Goal: Task Accomplishment & Management: Use online tool/utility

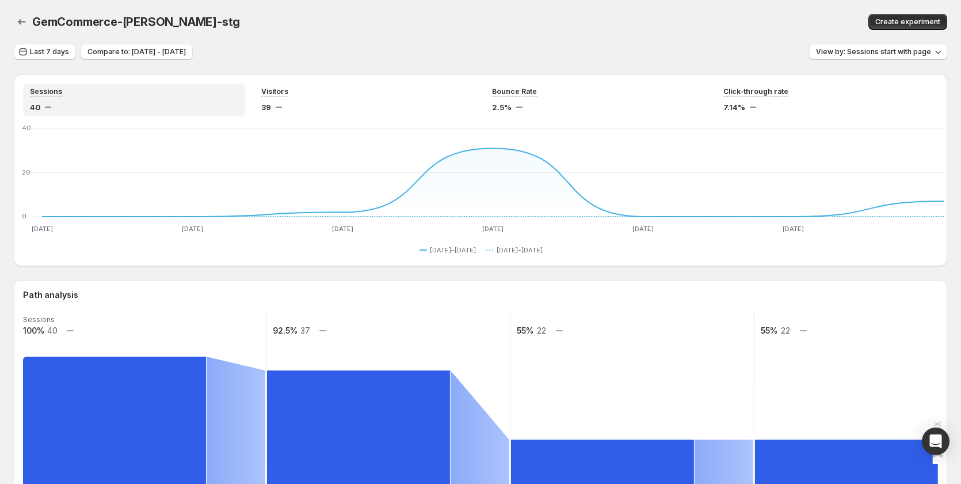
click at [879, 60] on div "View by: Sessions start with page" at bounding box center [878, 52] width 138 height 17
click at [880, 55] on span "View by: Sessions start with page" at bounding box center [873, 51] width 115 height 9
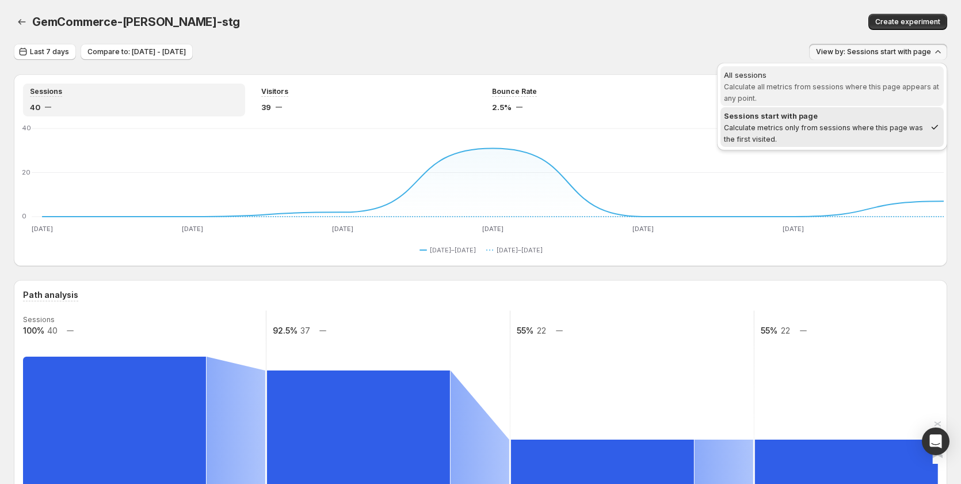
click at [849, 83] on span "Calculate all metrics from sessions where this page appears at any point." at bounding box center [831, 92] width 215 height 20
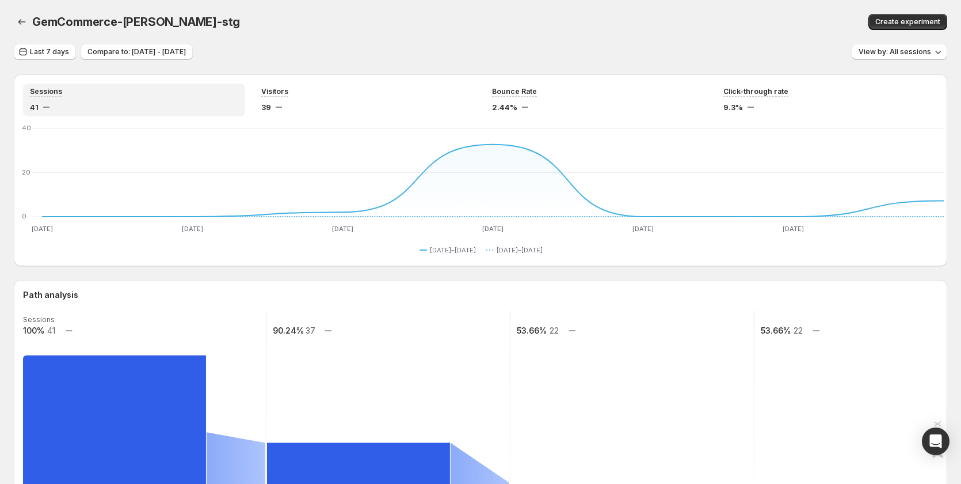
click at [398, 14] on div "GemCommerce-[PERSON_NAME]-stg" at bounding box center [291, 22] width 518 height 16
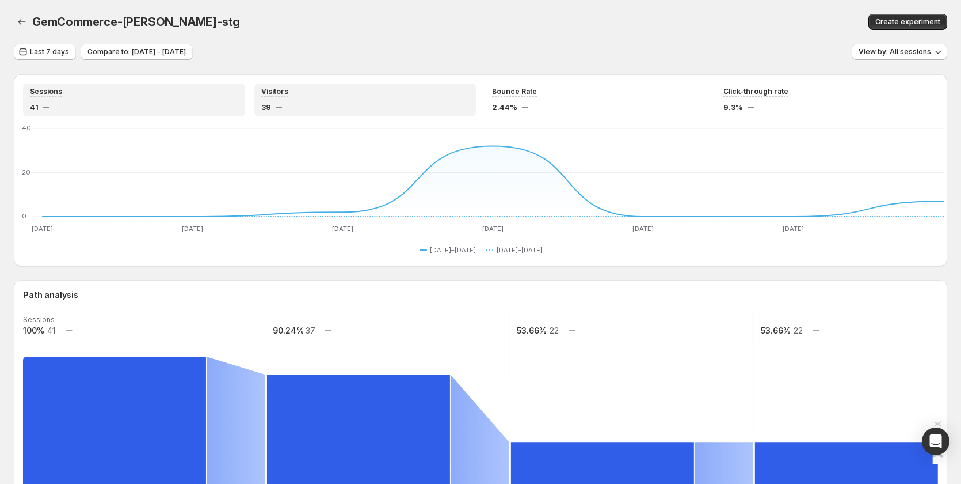
click at [320, 103] on div "39" at bounding box center [365, 107] width 208 height 12
click at [197, 95] on div "Sessions" at bounding box center [134, 92] width 208 height 10
click at [912, 52] on span "View by: All sessions" at bounding box center [895, 51] width 73 height 9
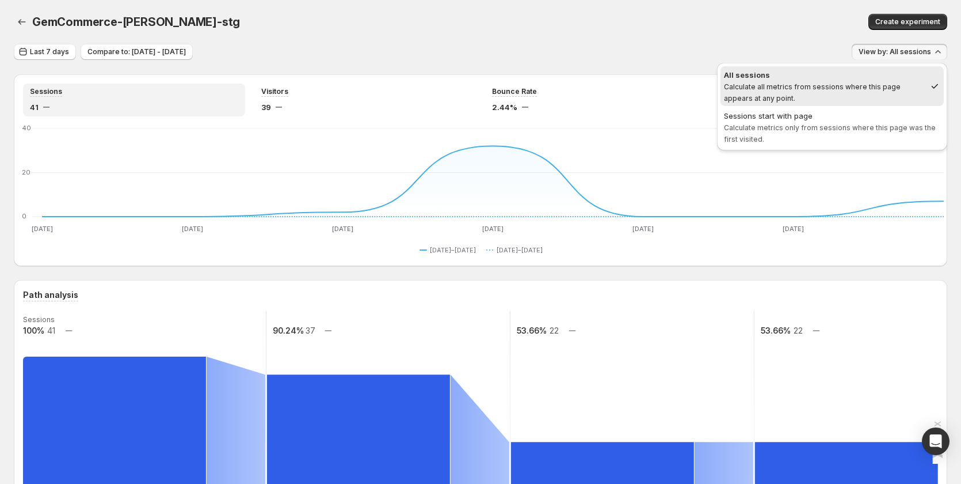
click at [720, 14] on div "Create experiment" at bounding box center [753, 22] width 389 height 16
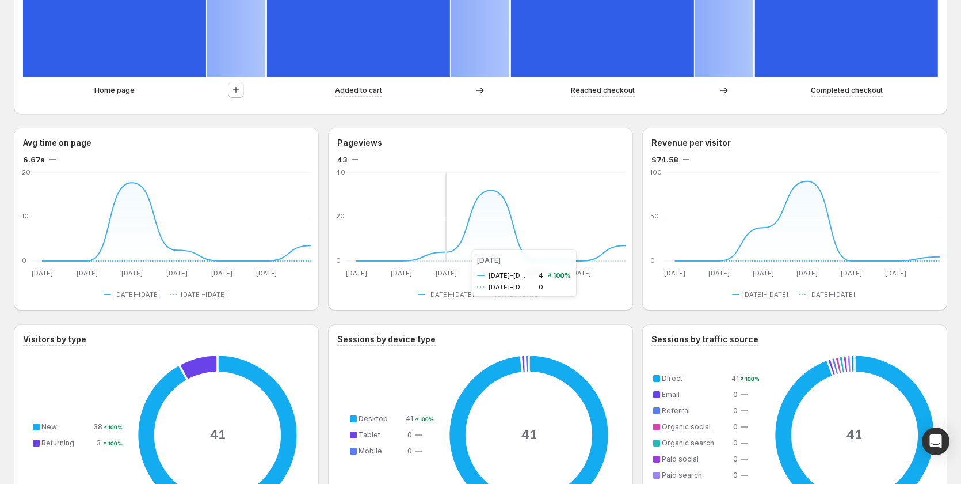
scroll to position [461, 0]
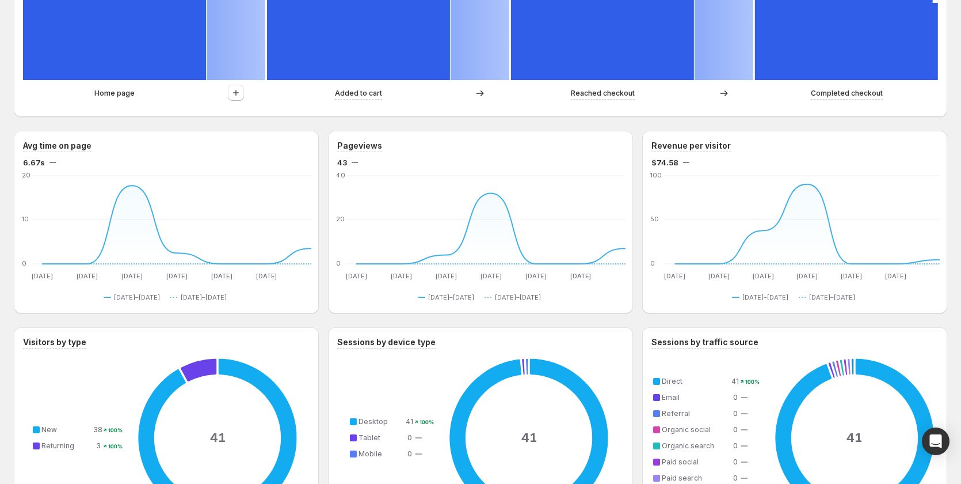
click at [612, 151] on div "Pageviews" at bounding box center [480, 146] width 287 height 12
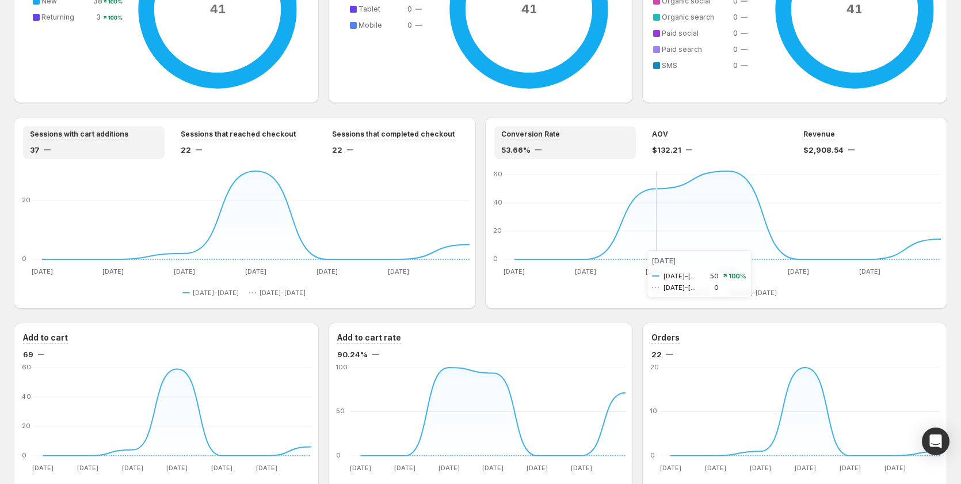
scroll to position [972, 0]
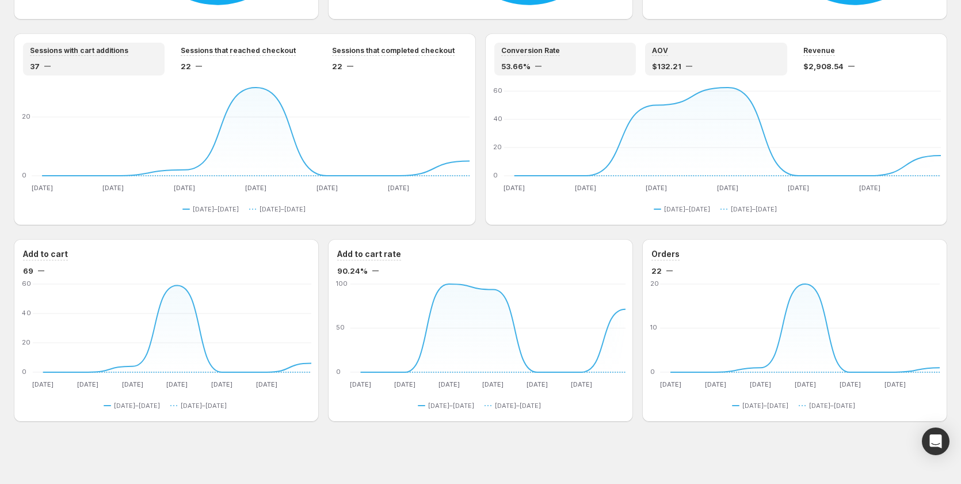
click at [692, 53] on div "AOV" at bounding box center [716, 51] width 128 height 10
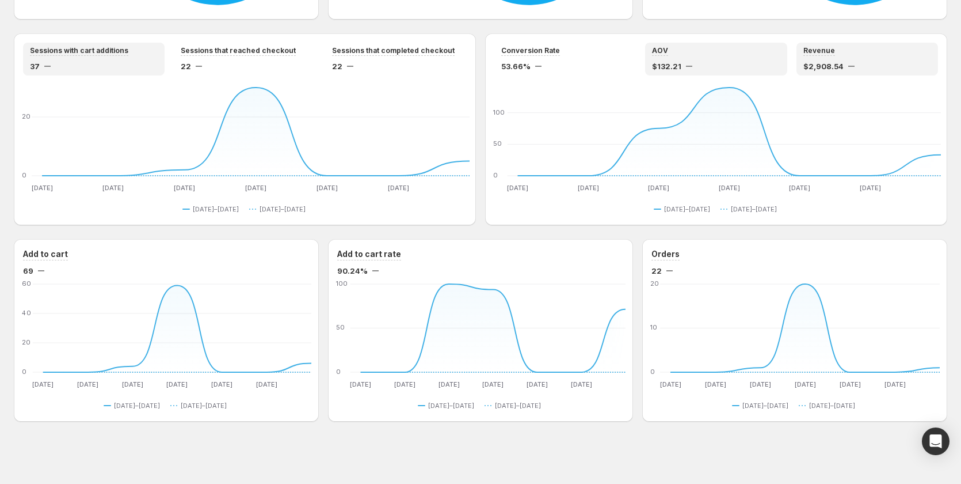
click at [856, 60] on div "$2,908.54" at bounding box center [868, 66] width 128 height 12
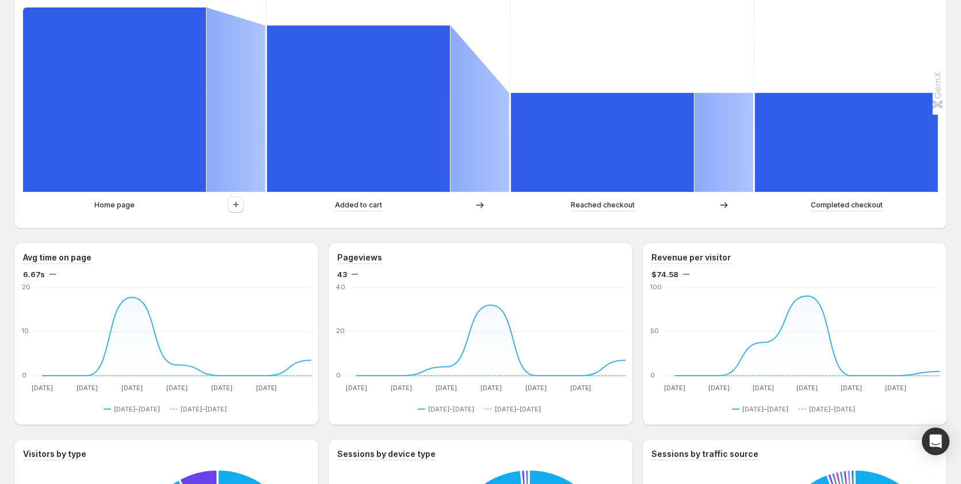
scroll to position [282, 0]
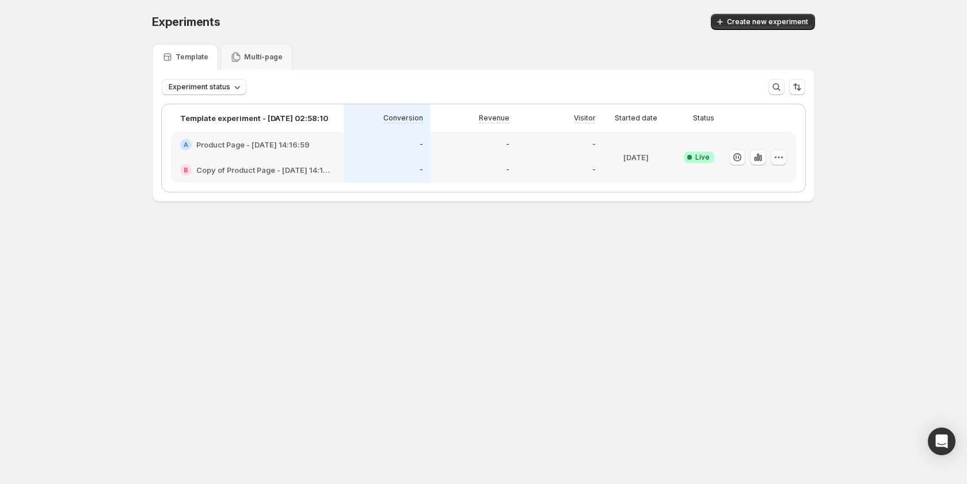
click at [781, 159] on icon "button" at bounding box center [779, 157] width 12 height 12
click at [740, 189] on button "Edit" at bounding box center [782, 181] width 142 height 18
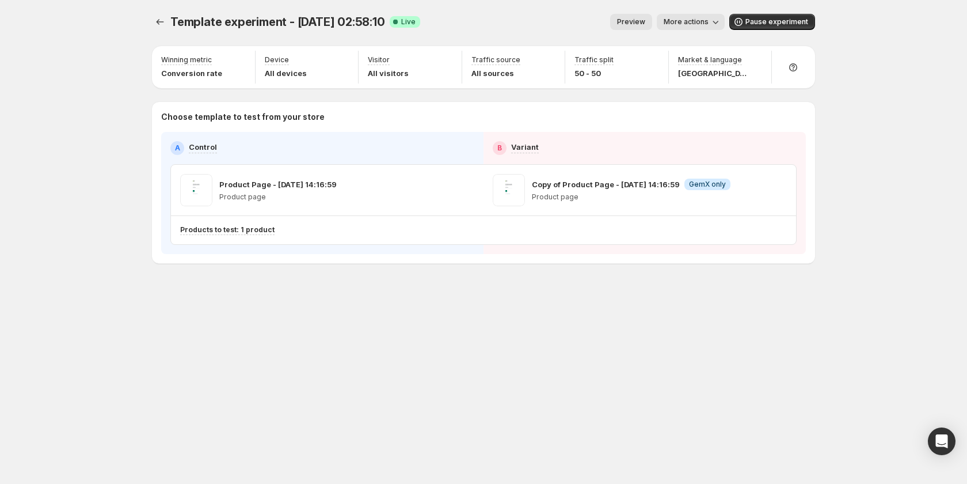
click at [643, 25] on span "Preview" at bounding box center [631, 21] width 28 height 9
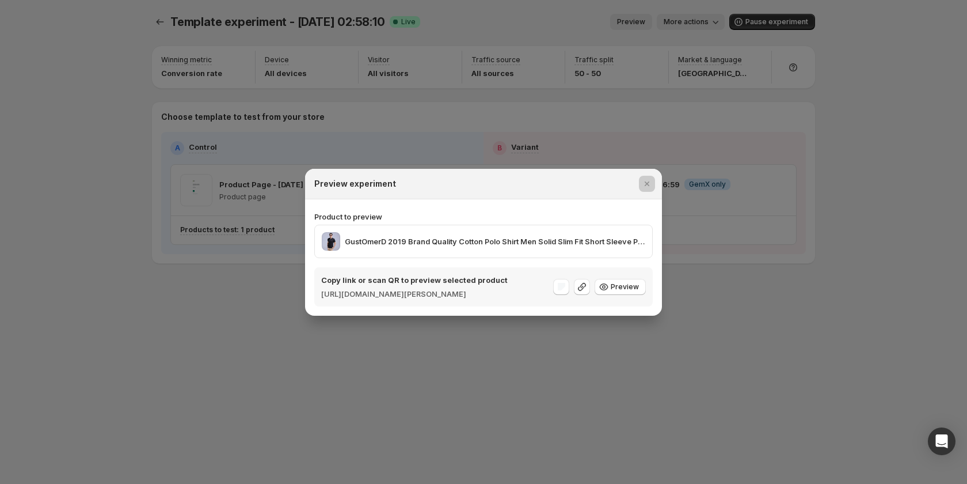
drag, startPoint x: 743, startPoint y: 176, endPoint x: 691, endPoint y: 37, distance: 147.8
click at [743, 167] on div at bounding box center [483, 242] width 967 height 484
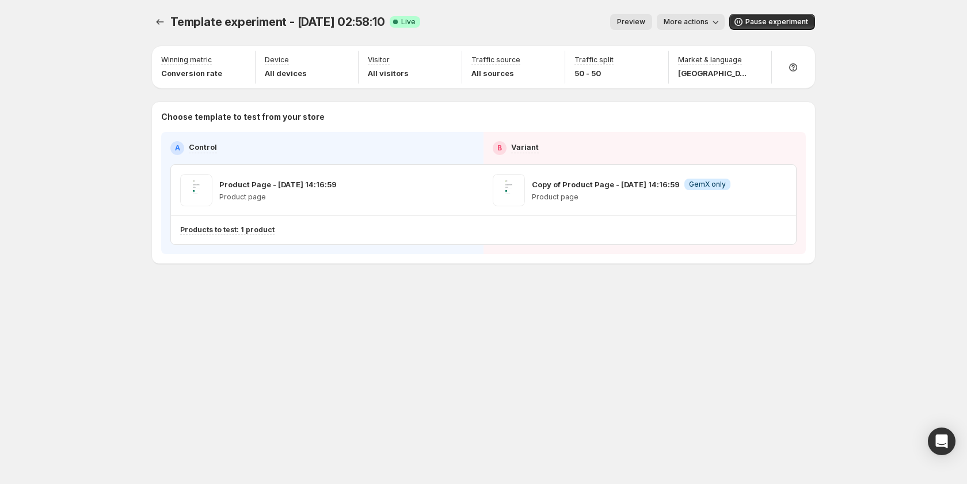
click at [693, 23] on span "More actions" at bounding box center [686, 21] width 45 height 9
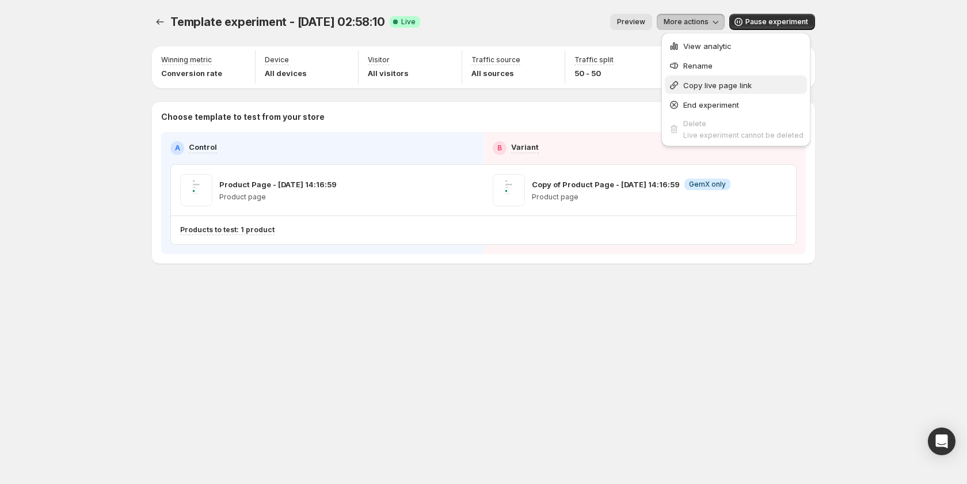
click at [723, 88] on span "Copy live page link" at bounding box center [717, 85] width 69 height 9
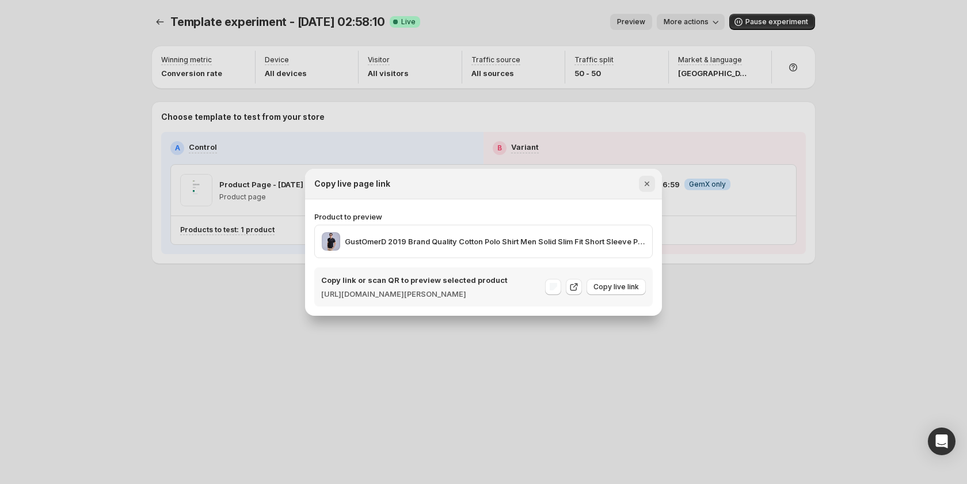
click at [642, 178] on icon "Close" at bounding box center [647, 184] width 12 height 12
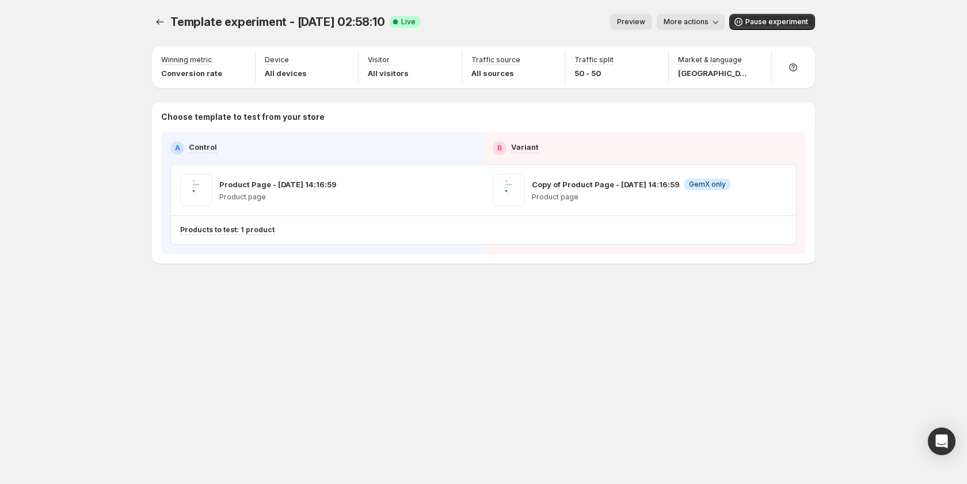
click at [707, 23] on span "More actions" at bounding box center [686, 21] width 45 height 9
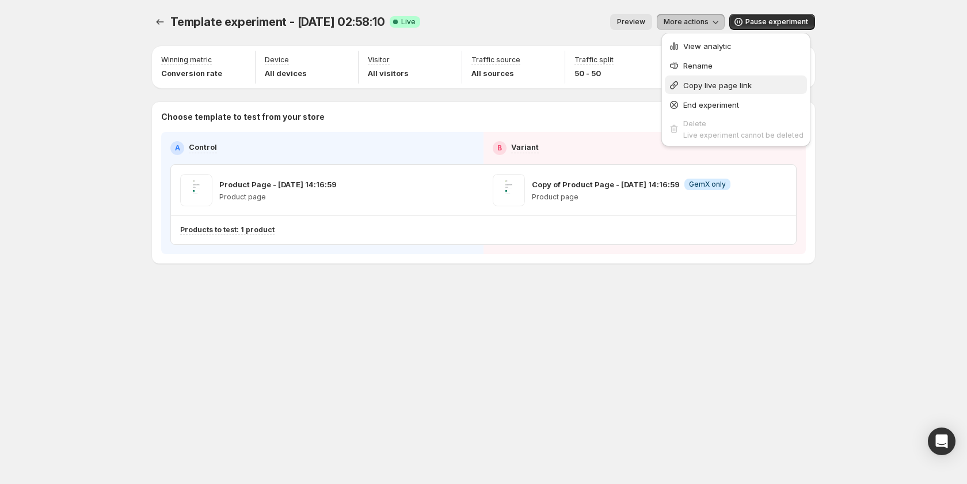
click at [717, 89] on span "Copy live page link" at bounding box center [717, 85] width 69 height 9
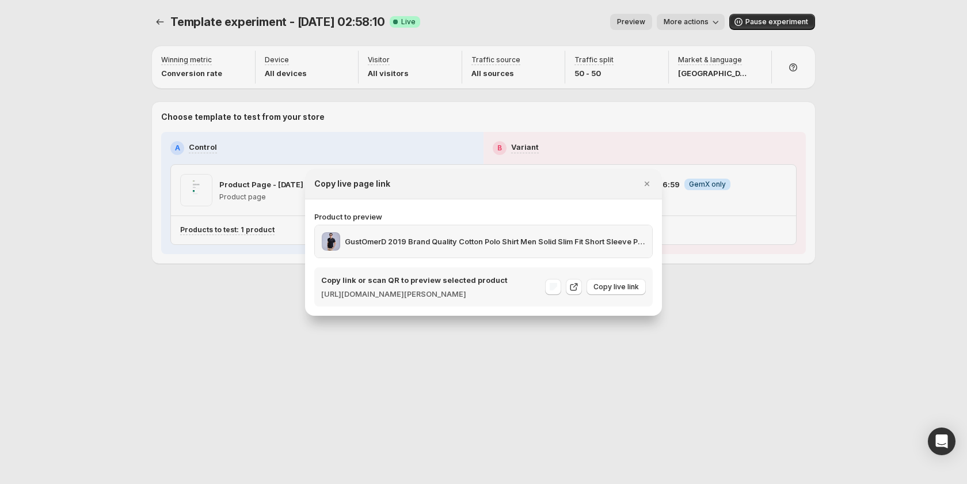
click at [629, 239] on p "GustOmerD 2019 Brand Quality Cotton Polo Shirt Men Solid Slim Fit Short Sleeve …" at bounding box center [495, 241] width 301 height 12
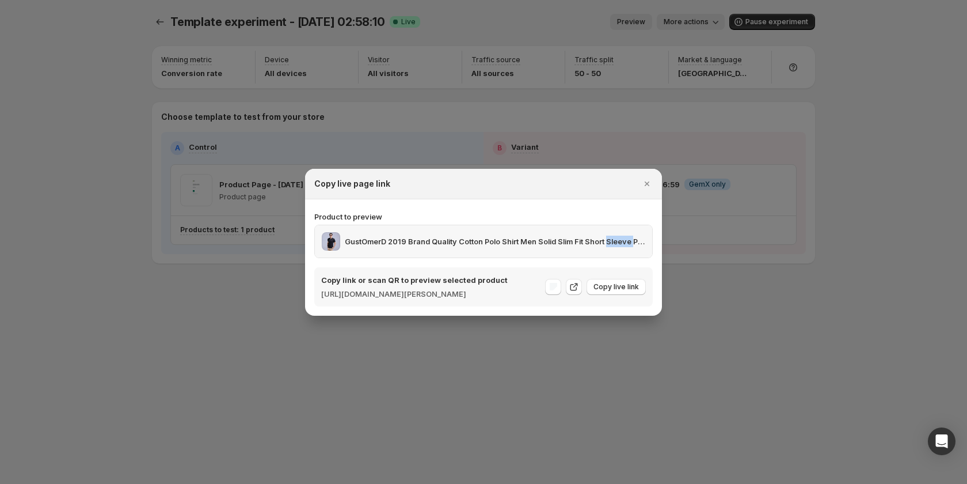
click at [629, 239] on p "GustOmerD 2019 Brand Quality Cotton Polo Shirt Men Solid Slim Fit Short Sleeve …" at bounding box center [495, 241] width 301 height 12
click at [804, 317] on div at bounding box center [483, 242] width 967 height 484
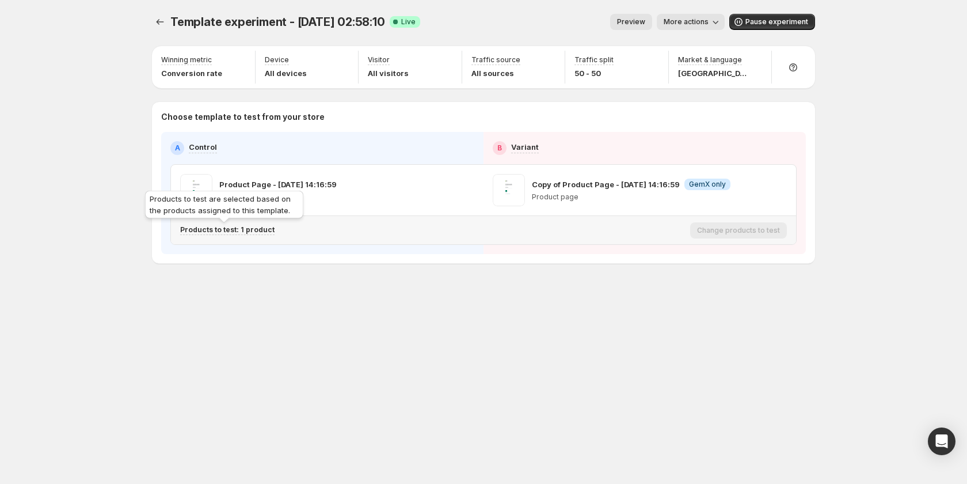
click at [265, 230] on p "Products to test: 1 product" at bounding box center [227, 229] width 94 height 9
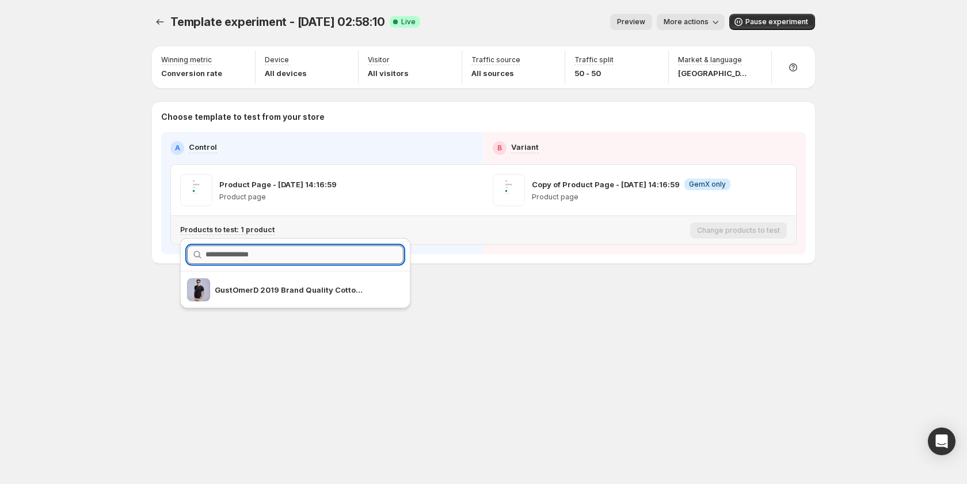
click at [281, 257] on input "text" at bounding box center [305, 254] width 198 height 18
type input "*"
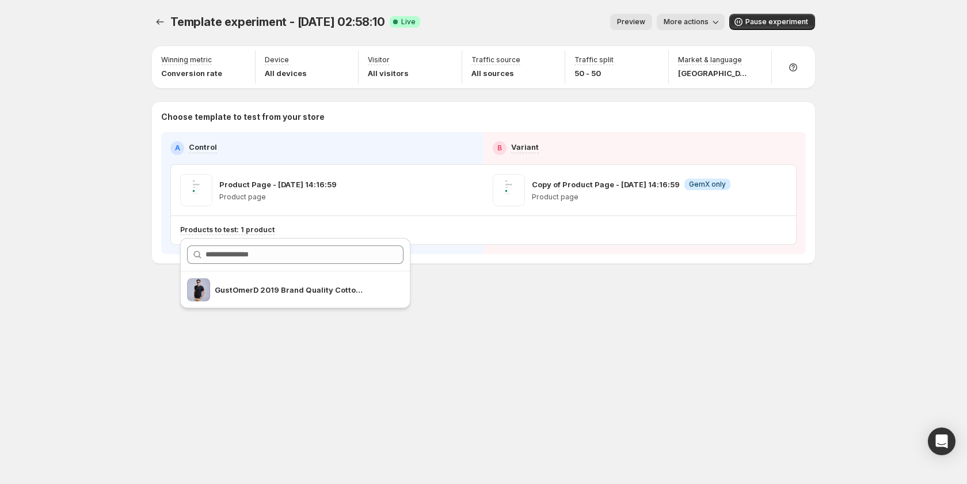
click at [623, 361] on div "Template experiment - [DATE] 02:58:10. This page is ready Template experiment -…" at bounding box center [483, 242] width 691 height 484
click at [682, 16] on button "More actions" at bounding box center [691, 22] width 68 height 16
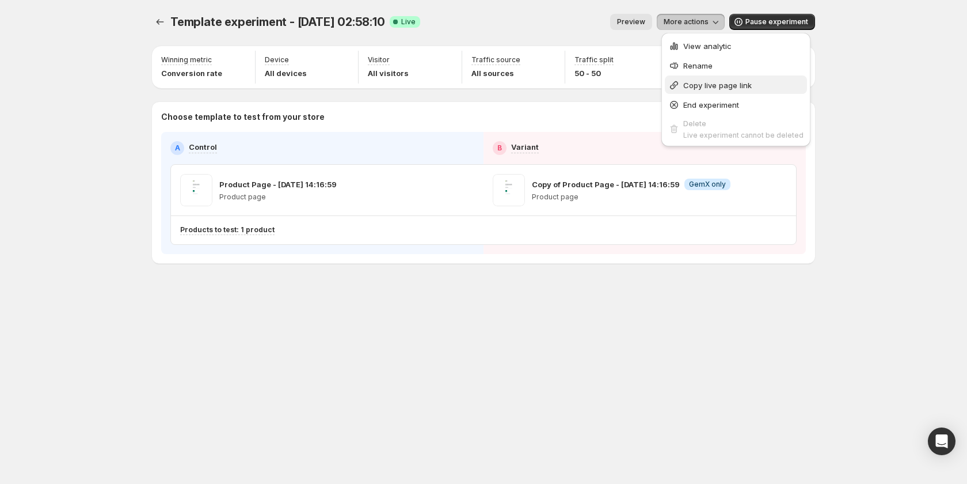
click at [680, 89] on icon "button" at bounding box center [674, 85] width 12 height 12
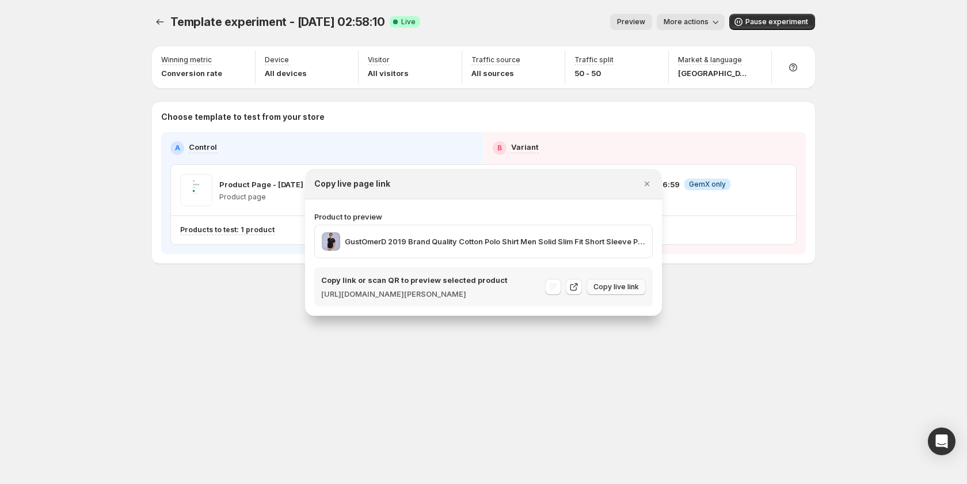
click at [628, 291] on span "Copy live link" at bounding box center [616, 286] width 45 height 9
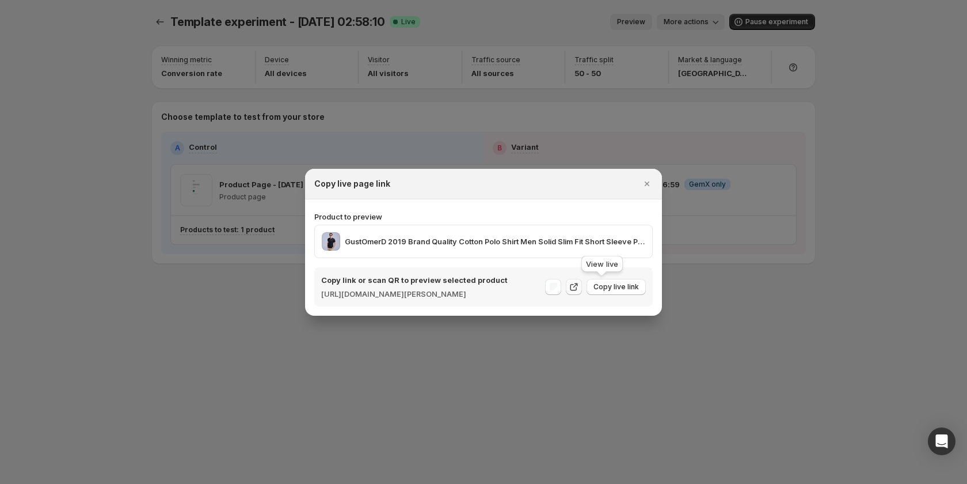
click at [580, 287] on icon ":r4t:" at bounding box center [574, 287] width 12 height 12
click at [636, 295] on button "Copy live link" at bounding box center [616, 287] width 59 height 16
click at [358, 213] on p "Product to preview" at bounding box center [483, 217] width 339 height 12
click at [359, 211] on p "Product to preview" at bounding box center [483, 217] width 339 height 12
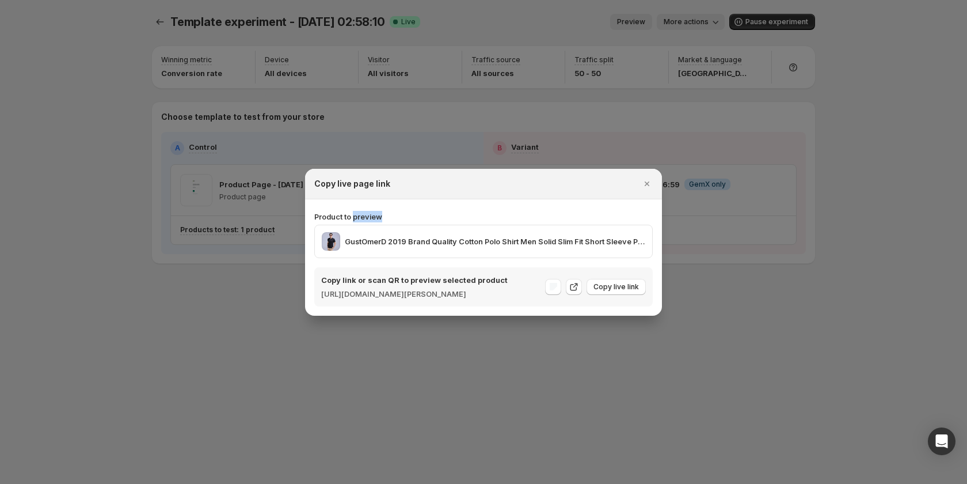
click at [438, 200] on section "Product to preview GustOmerD 2019 Brand Quality Cotton Polo Shirt Men Solid Sli…" at bounding box center [483, 257] width 357 height 116
drag, startPoint x: 159, startPoint y: 306, endPoint x: 287, endPoint y: 242, distance: 142.6
click at [159, 305] on div at bounding box center [483, 242] width 967 height 484
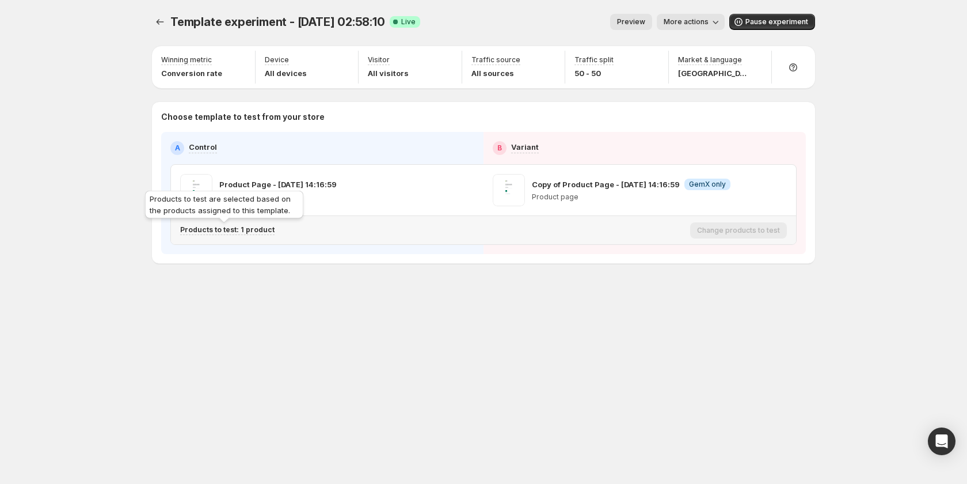
click at [259, 233] on p "Products to test: 1 product" at bounding box center [227, 229] width 94 height 9
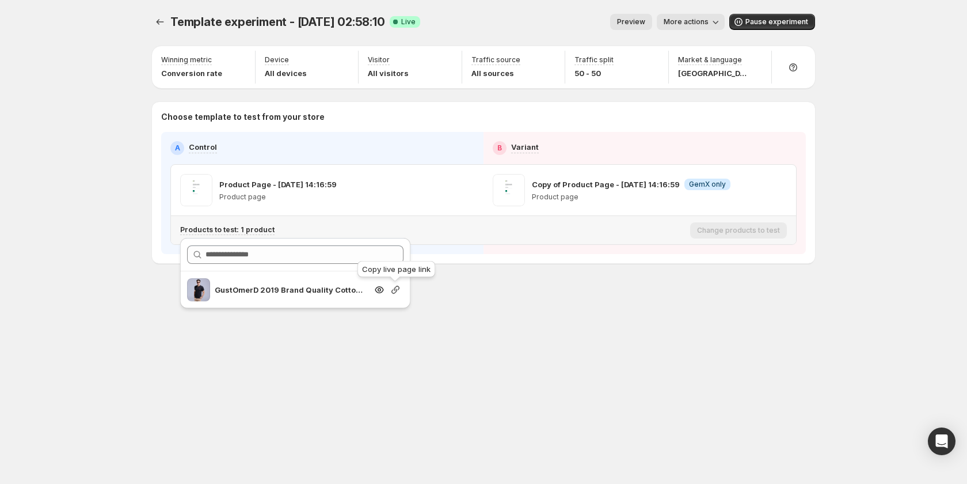
click at [396, 292] on icon "button" at bounding box center [395, 290] width 8 height 8
click at [690, 25] on span "More actions" at bounding box center [686, 21] width 45 height 9
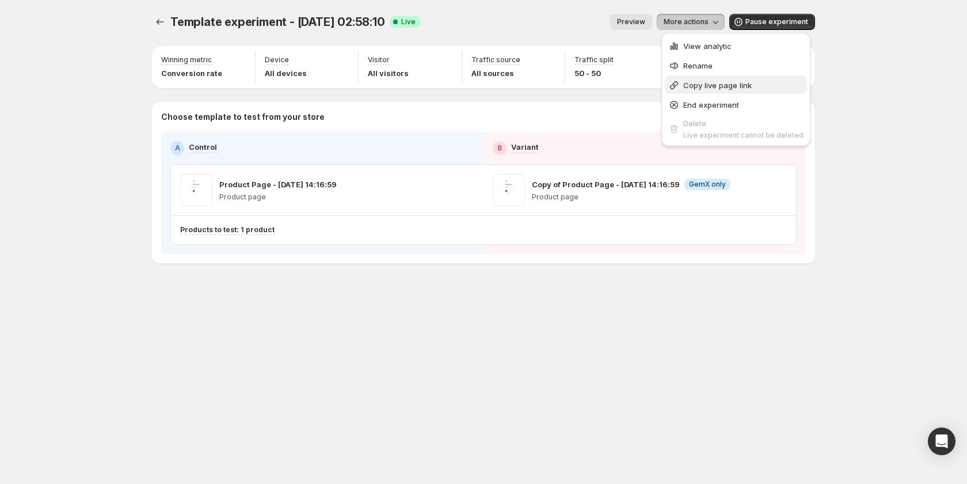
click at [694, 88] on span "Copy live page link" at bounding box center [717, 85] width 69 height 9
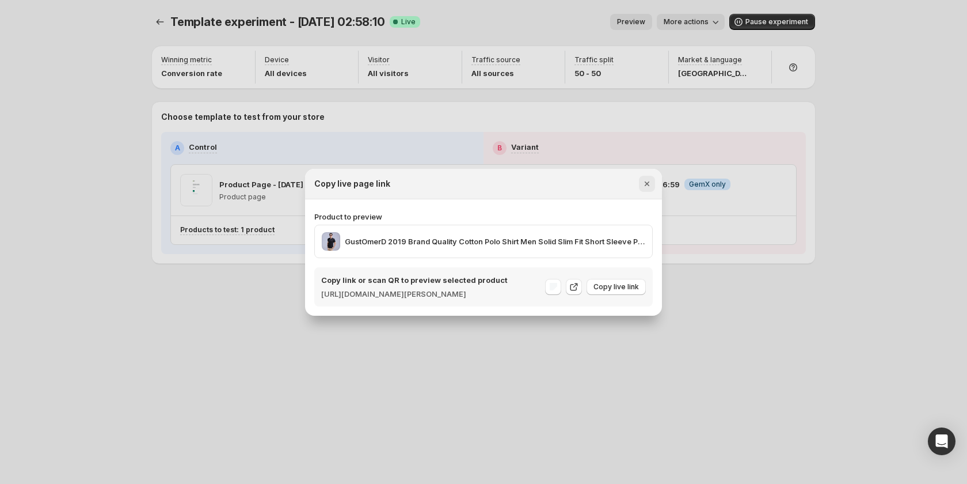
click at [644, 178] on icon "Close" at bounding box center [647, 184] width 12 height 12
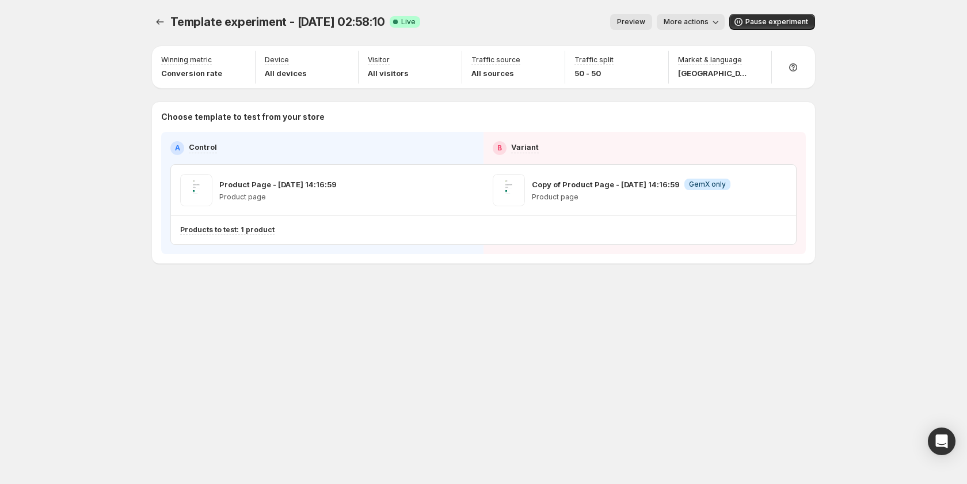
click at [699, 31] on div "Template experiment - [DATE] 02:58:10. This page is ready Template experiment -…" at bounding box center [483, 22] width 663 height 44
click at [702, 20] on span "More actions" at bounding box center [686, 21] width 45 height 9
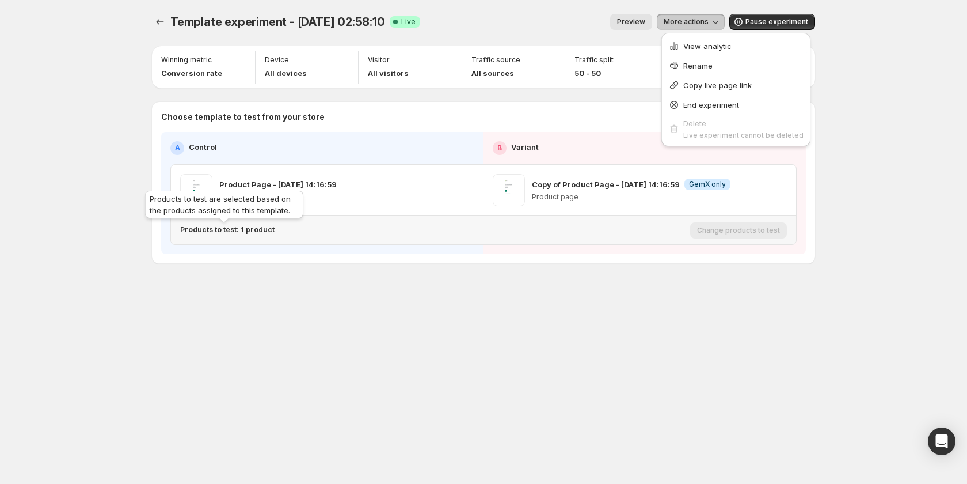
click at [238, 230] on p "Products to test: 1 product" at bounding box center [227, 229] width 94 height 9
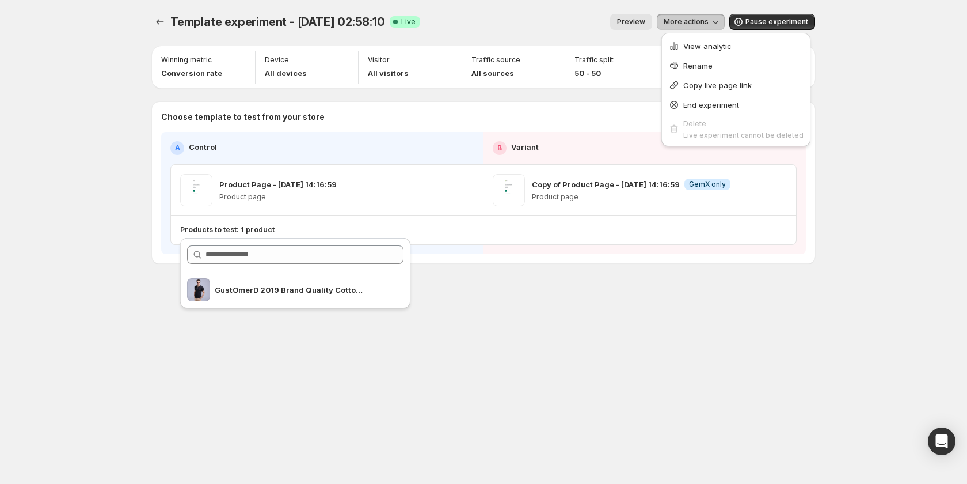
click at [641, 24] on span "Preview" at bounding box center [631, 21] width 28 height 9
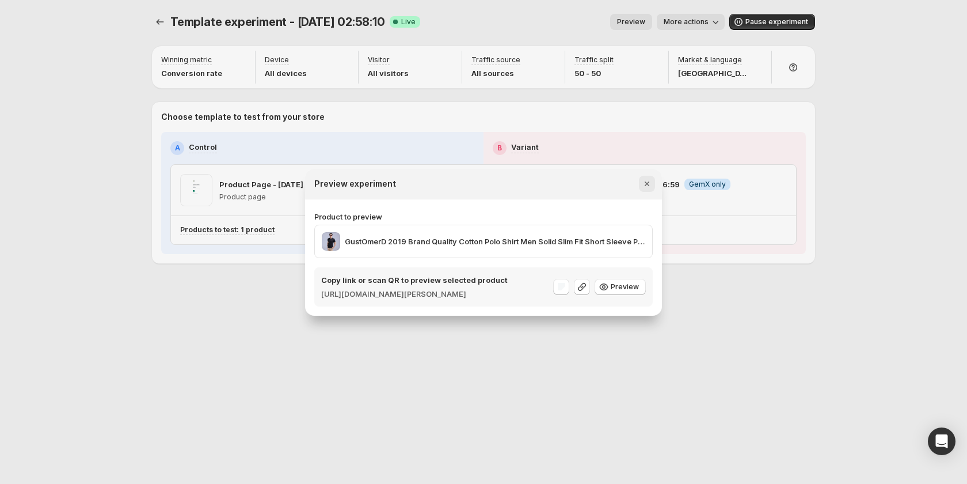
click at [641, 180] on button "Close" at bounding box center [647, 184] width 16 height 16
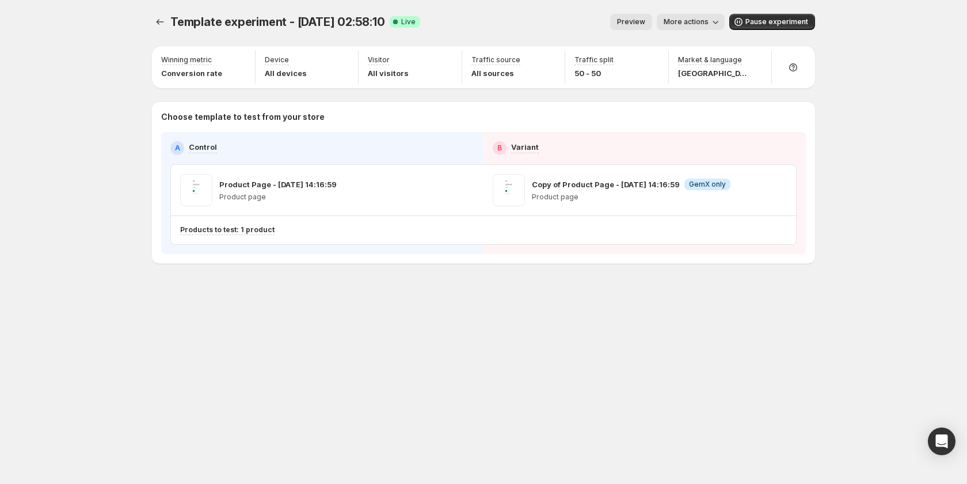
click at [638, 23] on span "Preview" at bounding box center [631, 21] width 28 height 9
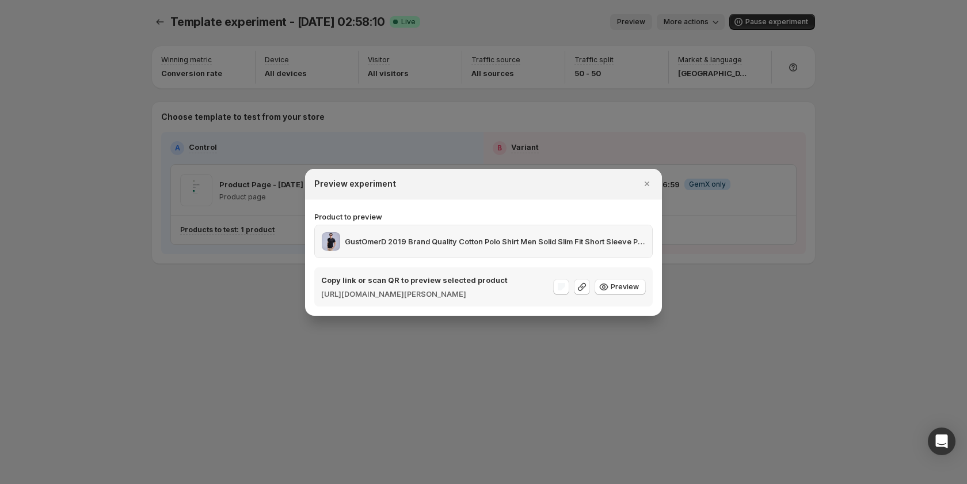
click at [347, 247] on div "GustOmerD 2019 Brand Quality Cotton Polo Shirt Men Solid Slim Fit Short Sleeve …" at bounding box center [483, 241] width 337 height 32
drag, startPoint x: 458, startPoint y: 241, endPoint x: 472, endPoint y: 222, distance: 23.5
click at [459, 239] on p "GustOmerD 2019 Brand Quality Cotton Polo Shirt Men Solid Slim Fit Short Sleeve …" at bounding box center [495, 241] width 301 height 12
click at [482, 199] on section "Product to preview GustOmerD 2019 Brand Quality Cotton Polo Shirt Men Solid Sli…" at bounding box center [483, 257] width 357 height 116
click at [586, 291] on icon ":r4t:" at bounding box center [582, 287] width 12 height 12
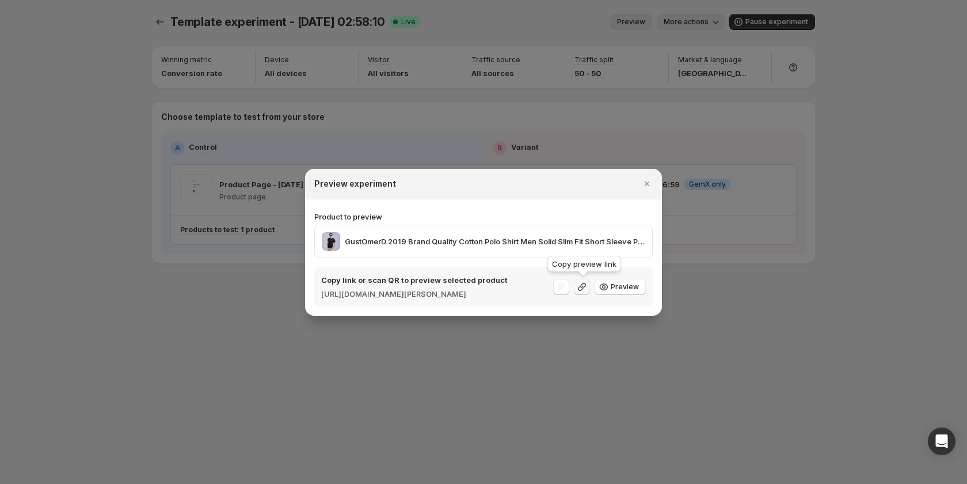
click at [584, 284] on icon ":r4t:" at bounding box center [582, 287] width 8 height 8
click at [629, 284] on span "Preview" at bounding box center [625, 286] width 28 height 9
click at [569, 286] on div ":r4t:" at bounding box center [561, 287] width 16 height 16
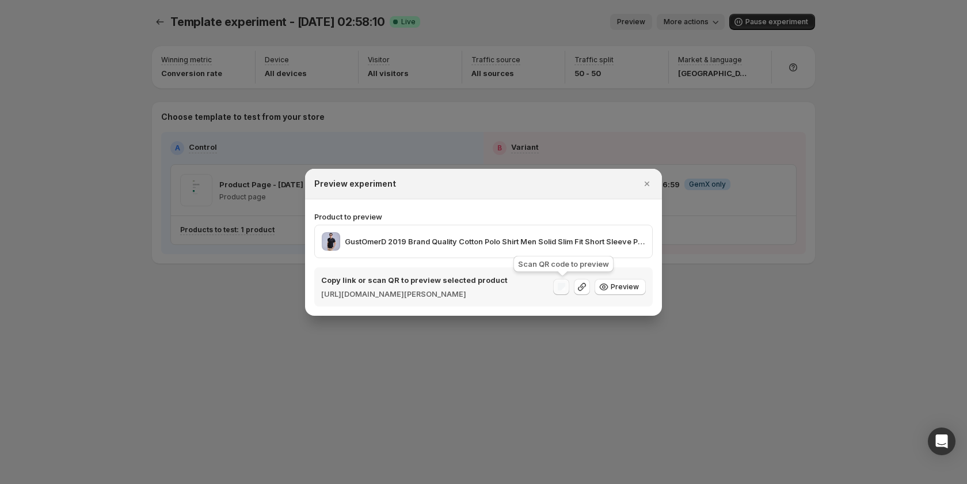
click at [569, 286] on div ":r4t:" at bounding box center [561, 287] width 16 height 16
drag, startPoint x: 651, startPoint y: 177, endPoint x: 668, endPoint y: 96, distance: 83.0
click at [651, 178] on icon "Close" at bounding box center [647, 184] width 12 height 12
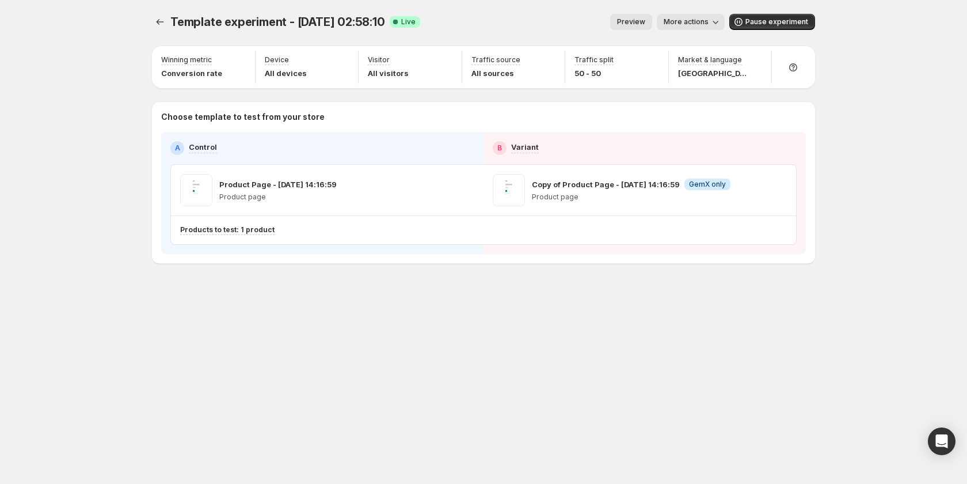
drag, startPoint x: 702, startPoint y: 22, endPoint x: 705, endPoint y: 28, distance: 7.0
click at [704, 22] on span "More actions" at bounding box center [686, 21] width 45 height 9
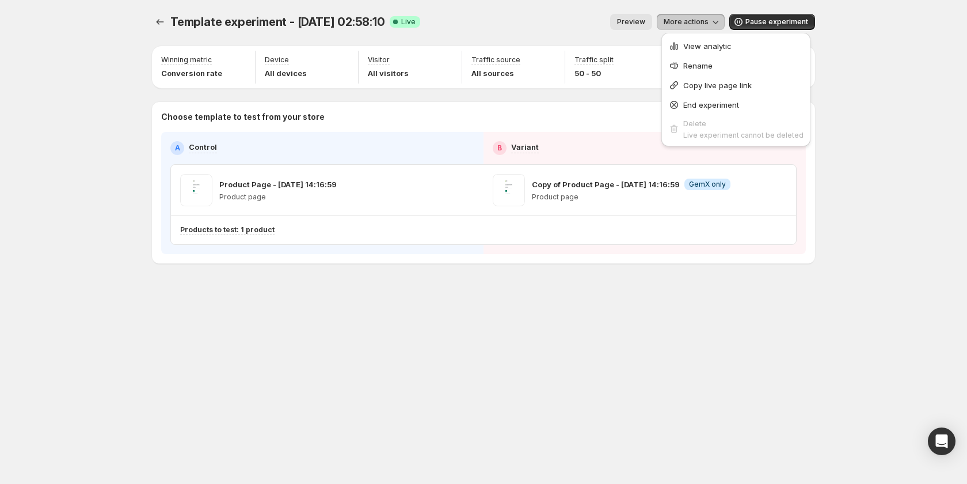
click at [630, 391] on div "Template experiment - [DATE] 02:58:10. This page is ready Template experiment -…" at bounding box center [483, 242] width 691 height 484
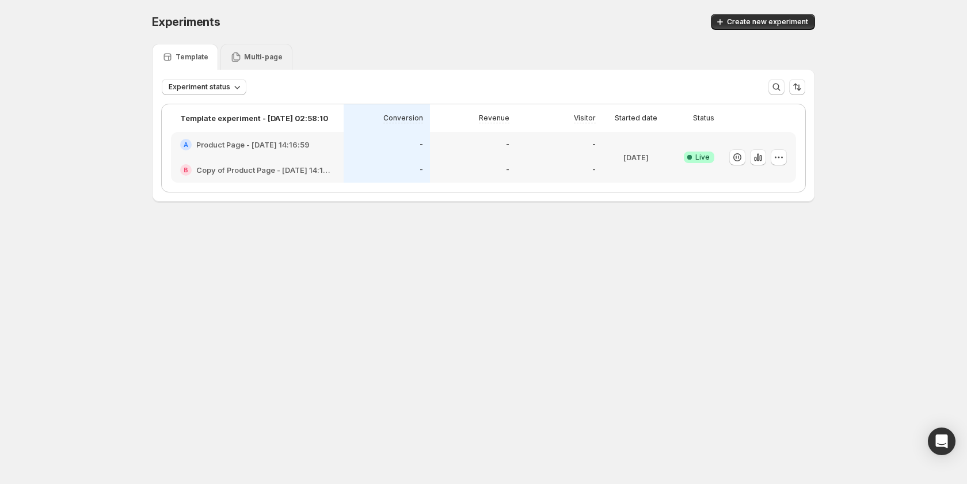
drag, startPoint x: 268, startPoint y: 51, endPoint x: 331, endPoint y: 88, distance: 73.1
click at [268, 51] on div "Multi-page" at bounding box center [256, 57] width 72 height 26
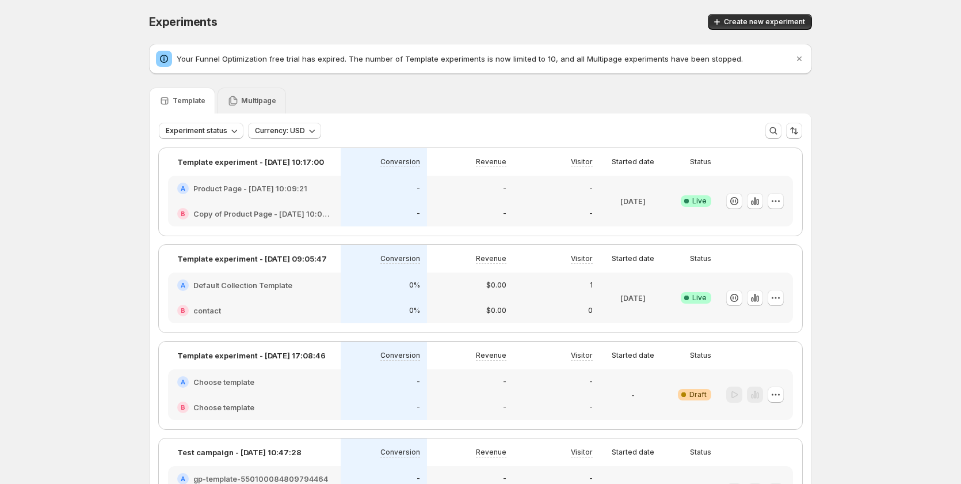
click at [258, 93] on div "Multipage" at bounding box center [252, 101] width 69 height 26
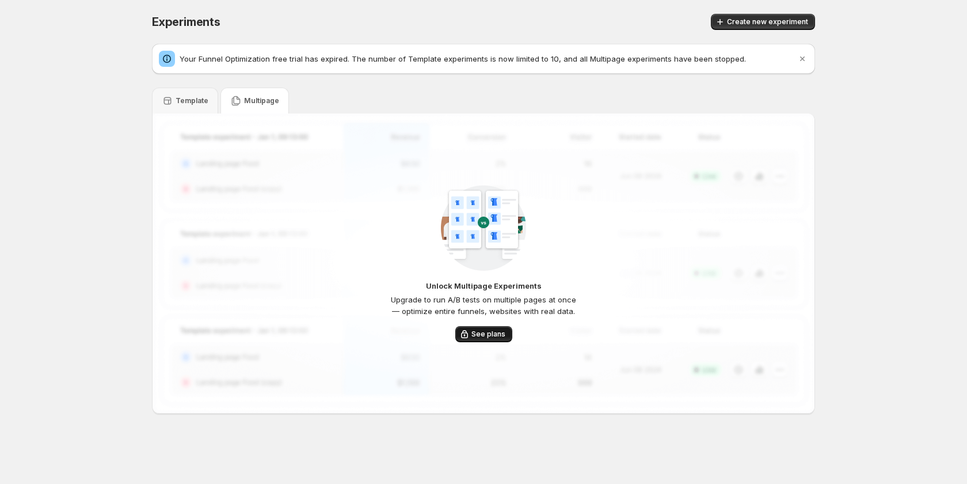
click at [470, 337] on icon "button" at bounding box center [465, 334] width 12 height 12
